Goal: Information Seeking & Learning: Learn about a topic

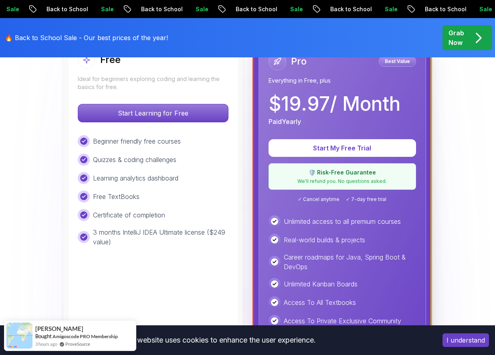
scroll to position [184, 0]
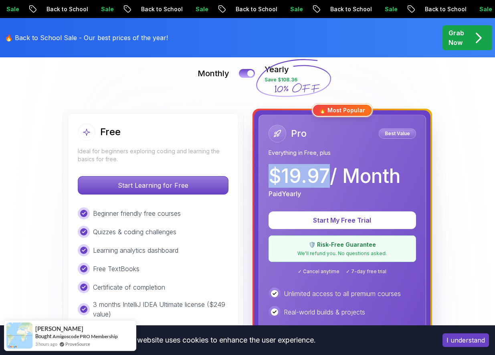
drag, startPoint x: 273, startPoint y: 176, endPoint x: 324, endPoint y: 183, distance: 51.7
click at [324, 183] on p "$ 19.97 / Month" at bounding box center [334, 175] width 132 height 19
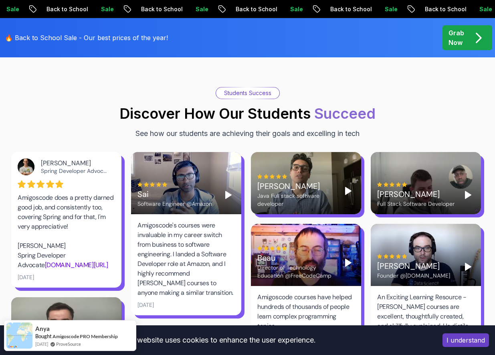
scroll to position [1327, 0]
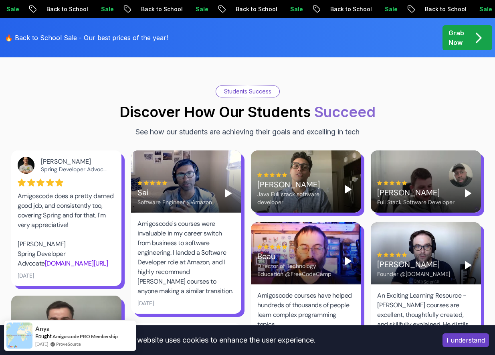
click at [306, 259] on div "Beau Director of Technology Education @FreeCodeCamp" at bounding box center [306, 253] width 110 height 62
click at [306, 262] on div "Director of Technology Education @FreeCodeCamp" at bounding box center [296, 270] width 78 height 16
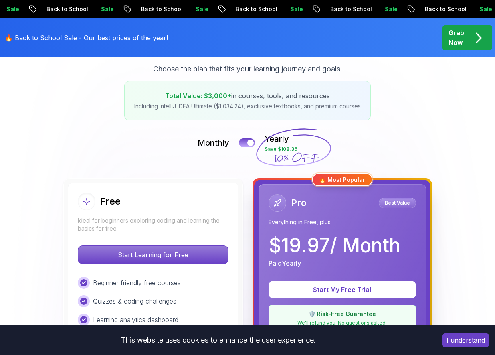
scroll to position [0, 0]
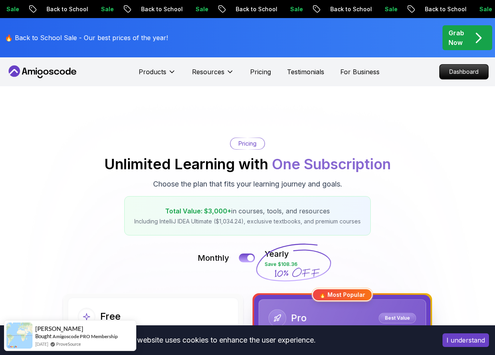
click at [256, 78] on div "Products Resources Pricing Testimonials For Business" at bounding box center [259, 72] width 241 height 16
click at [256, 75] on p "Pricing" at bounding box center [260, 72] width 21 height 10
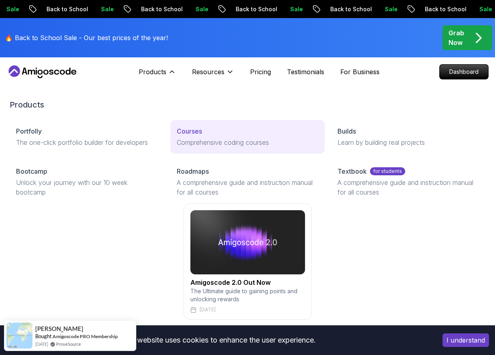
click at [189, 139] on p "Comprehensive coding courses" at bounding box center [247, 142] width 141 height 10
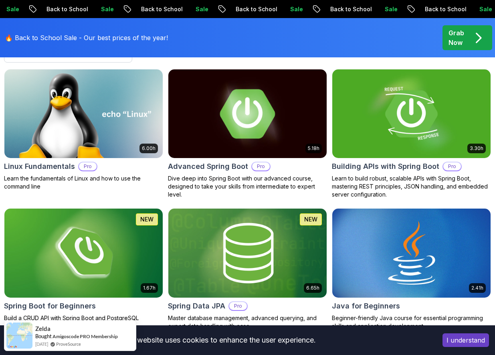
scroll to position [266, 0]
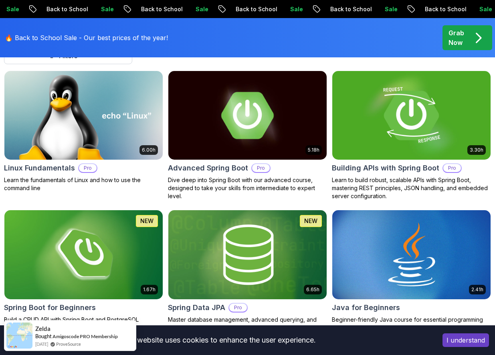
click at [373, 131] on img at bounding box center [411, 114] width 166 height 93
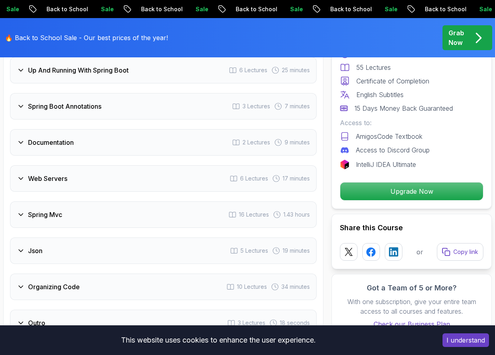
scroll to position [1535, 0]
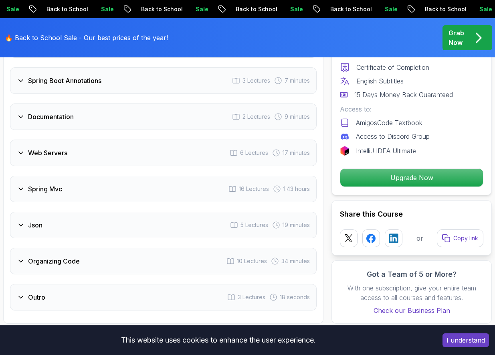
click at [137, 163] on div "Web Servers 6 Lectures 17 minutes" at bounding box center [163, 152] width 306 height 26
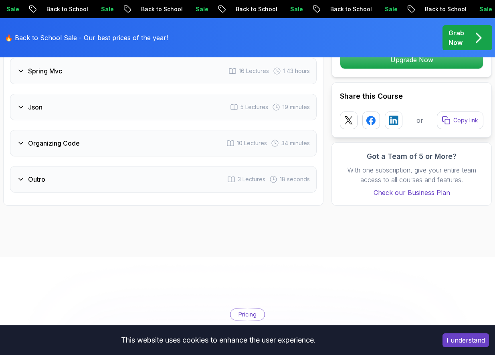
scroll to position [1712, 0]
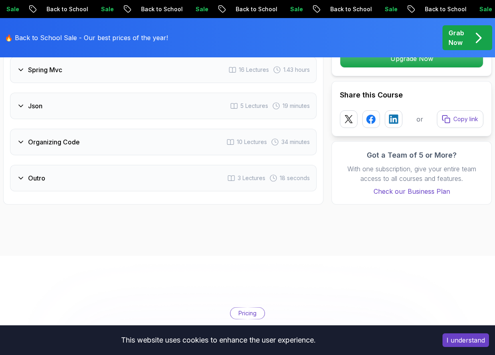
click at [125, 176] on div "Outro 3 Lectures 18 seconds" at bounding box center [163, 178] width 306 height 26
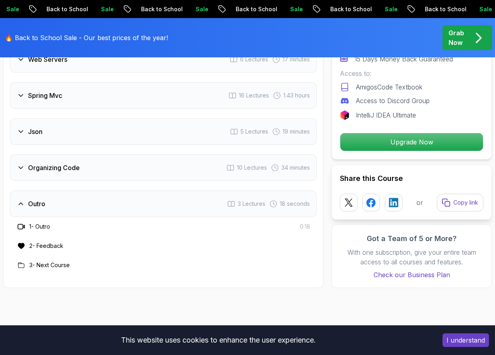
scroll to position [1563, 0]
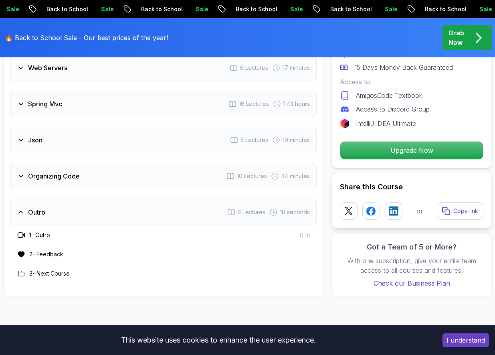
click at [107, 135] on div "Json 5 Lectures 19 minutes" at bounding box center [163, 140] width 306 height 26
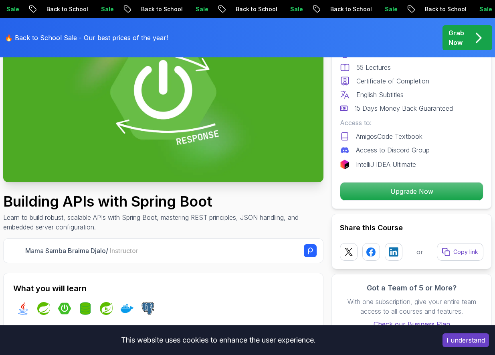
scroll to position [0, 0]
